Goal: Task Accomplishment & Management: Manage account settings

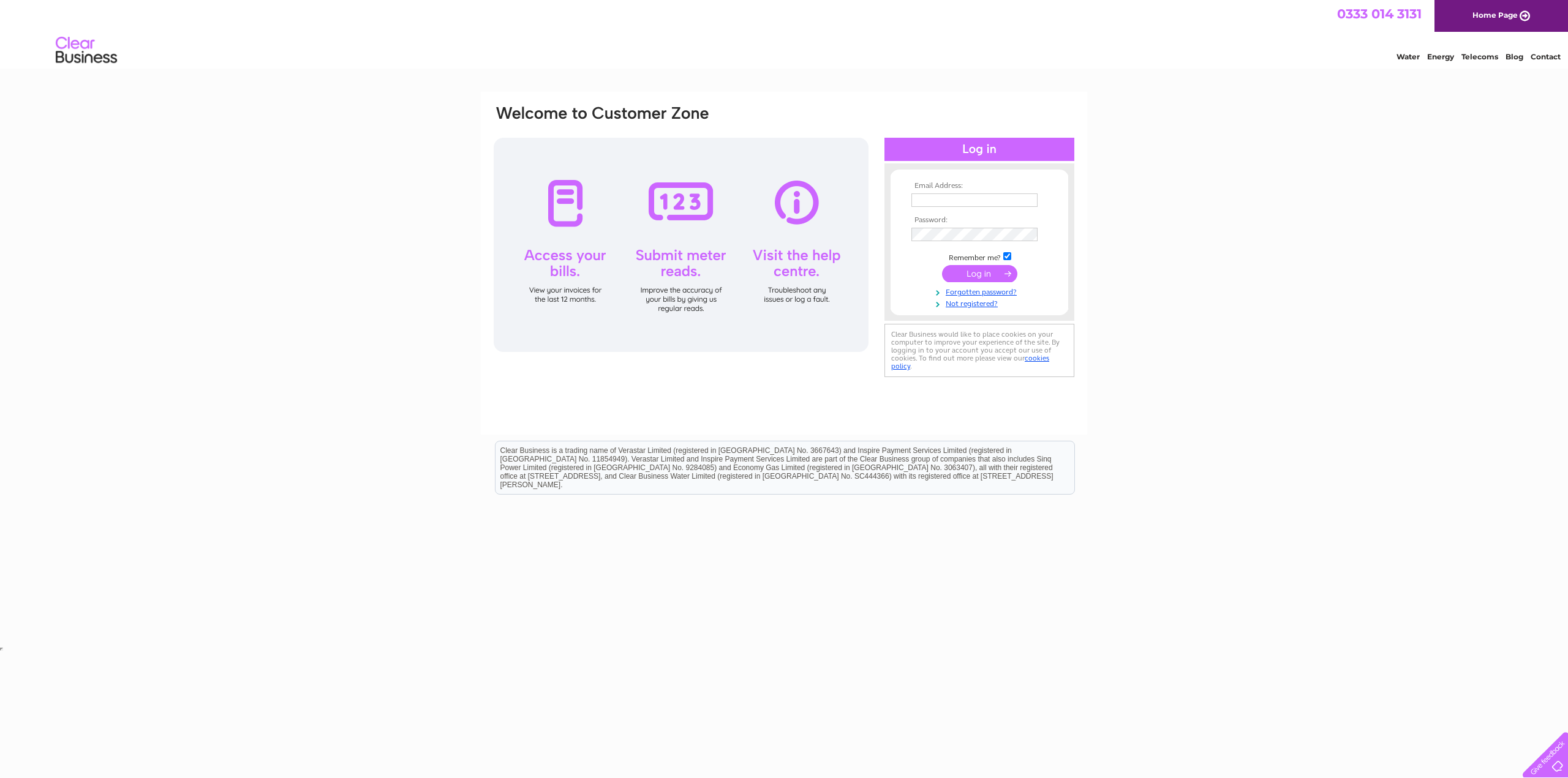
click at [945, 197] on input "text" at bounding box center [974, 200] width 126 height 14
type input "grano.cardiff@gmail.com"
click at [942, 266] on input "submit" at bounding box center [979, 275] width 75 height 17
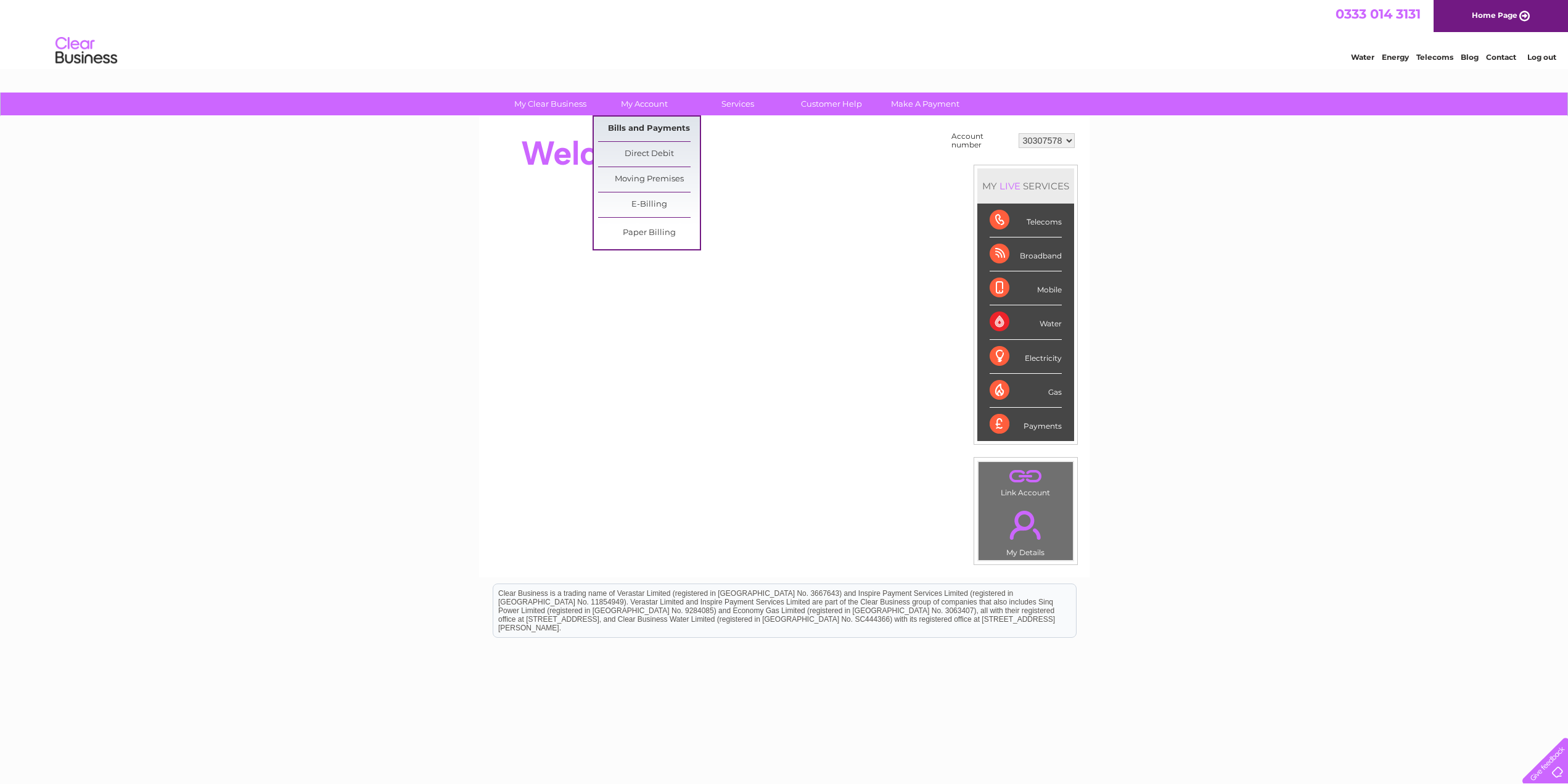
click at [646, 122] on link "Bills and Payments" at bounding box center [649, 129] width 102 height 25
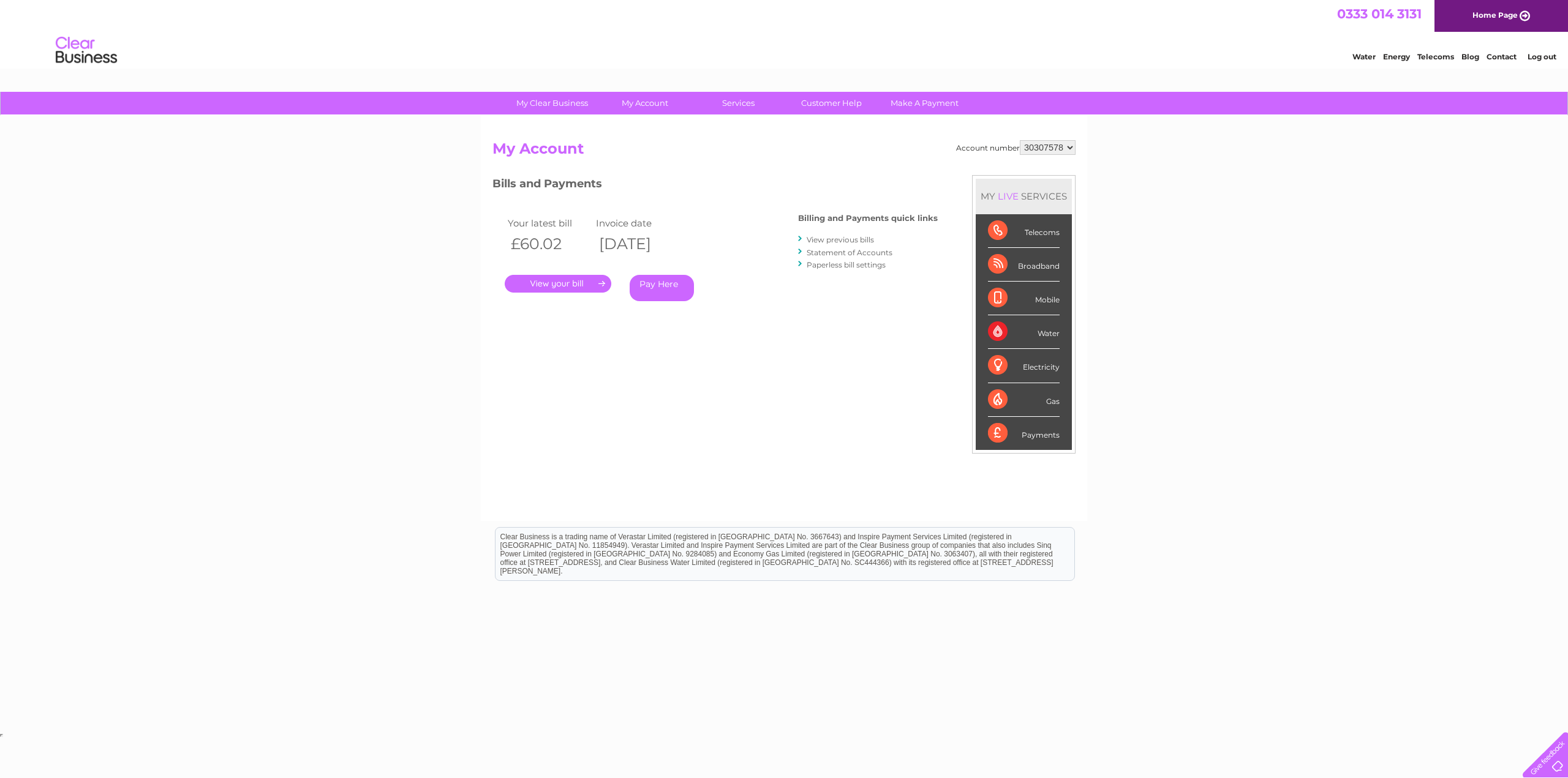
click at [1334, 254] on div "My Clear Business Login Details My Details My Preferences Link Account My Accou…" at bounding box center [784, 411] width 1568 height 639
click at [568, 286] on link "." at bounding box center [558, 283] width 107 height 18
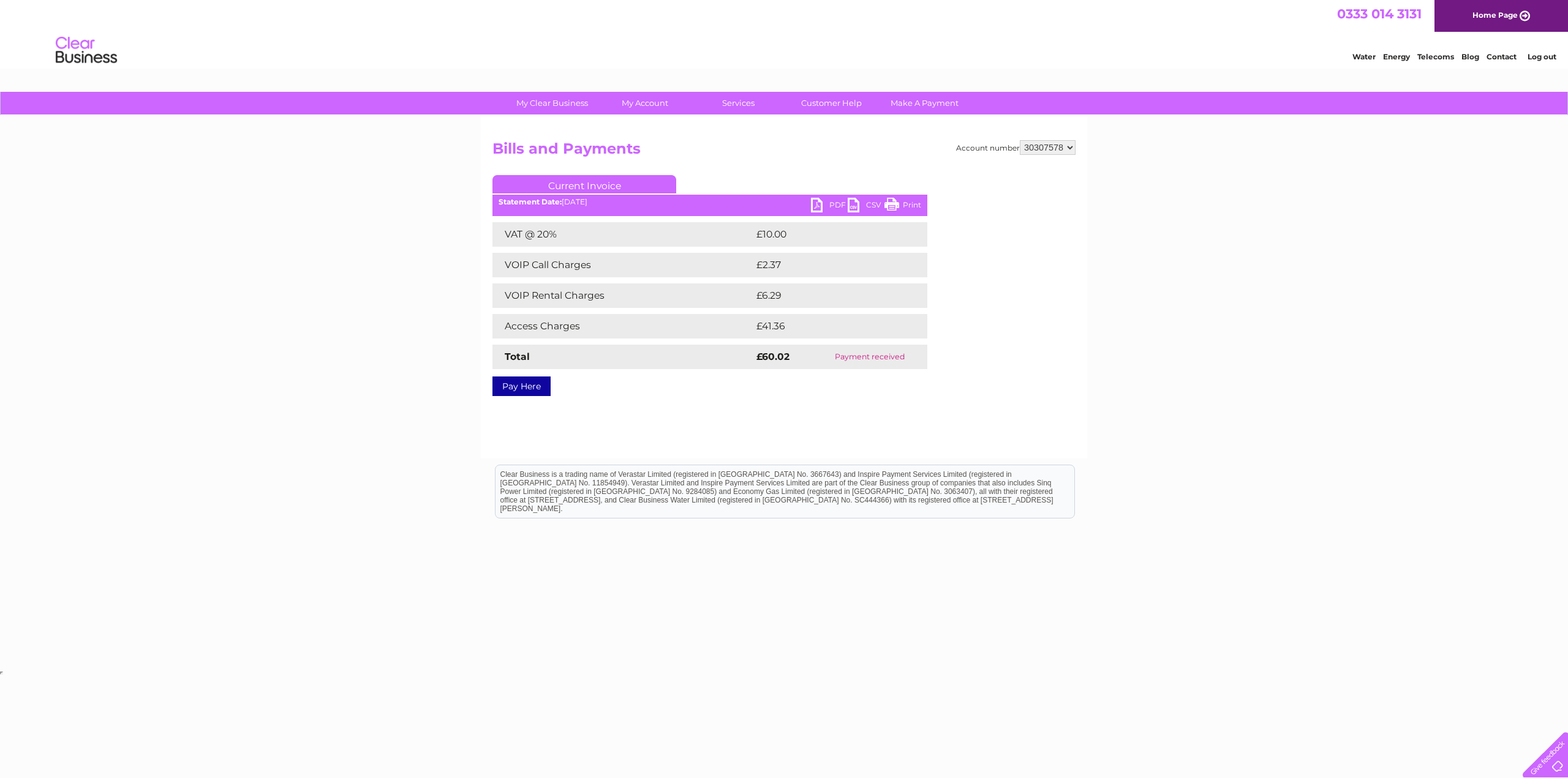
click at [821, 208] on link "PDF" at bounding box center [830, 206] width 37 height 18
